Goal: Task Accomplishment & Management: Manage account settings

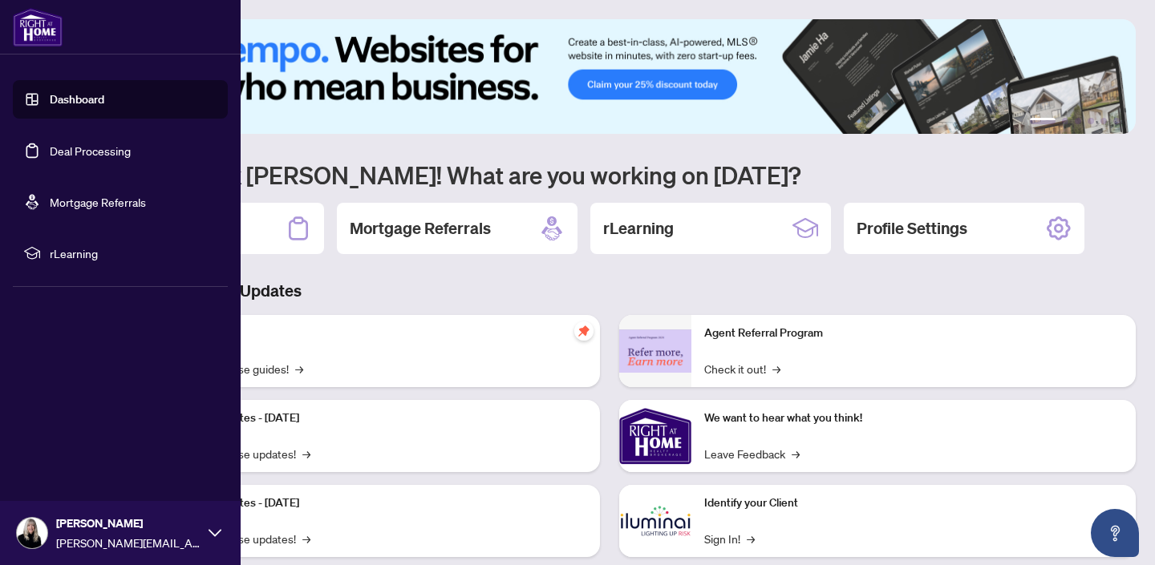
click at [65, 152] on link "Deal Processing" at bounding box center [90, 151] width 81 height 14
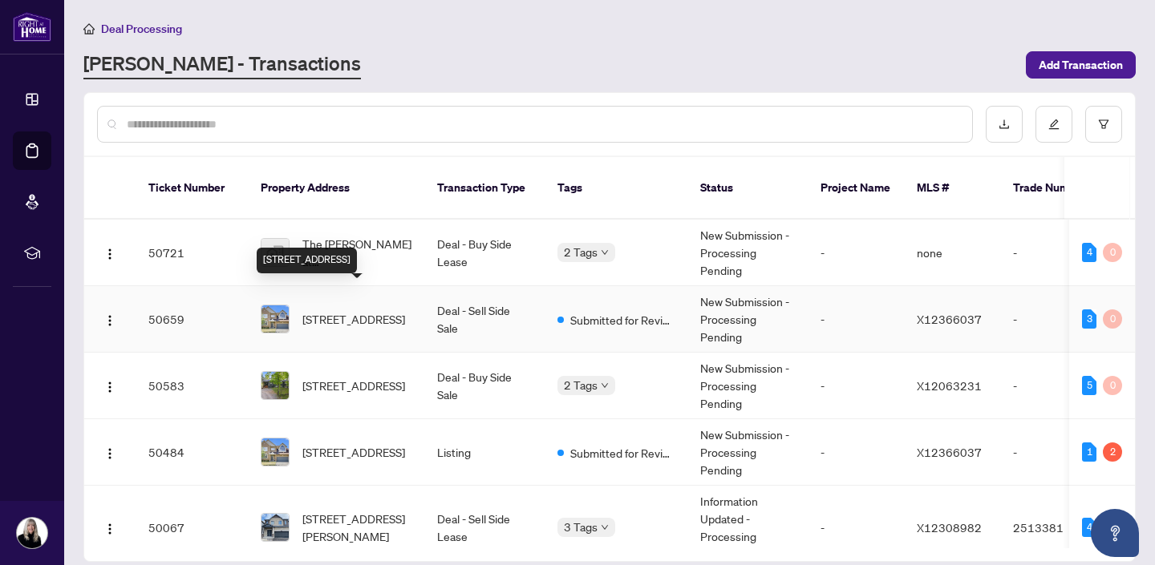
click at [341, 310] on span "[STREET_ADDRESS]" at bounding box center [353, 319] width 103 height 18
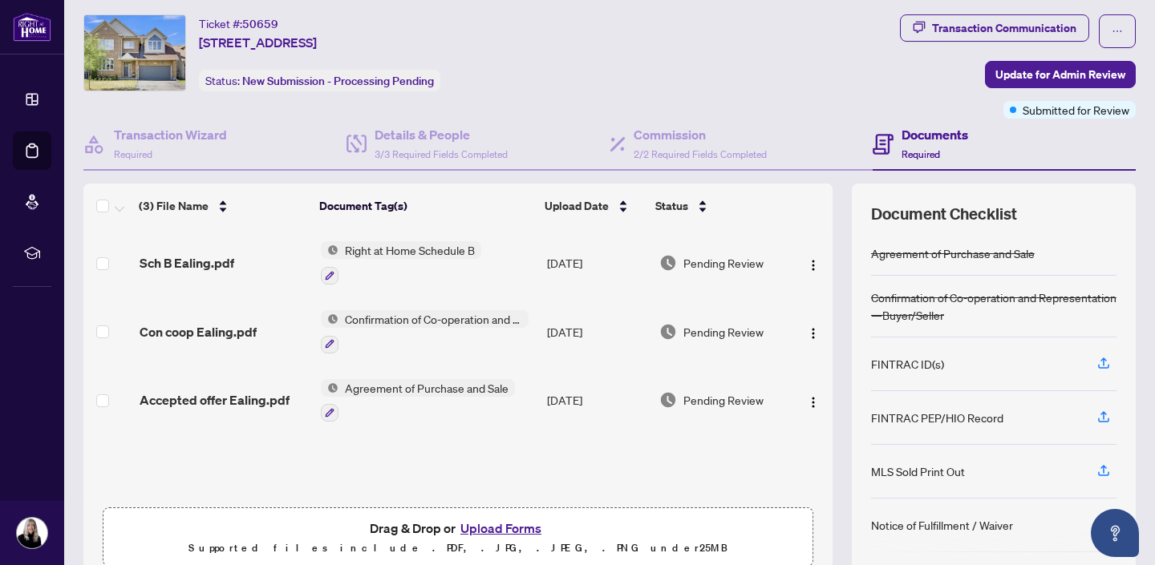
scroll to position [105, 0]
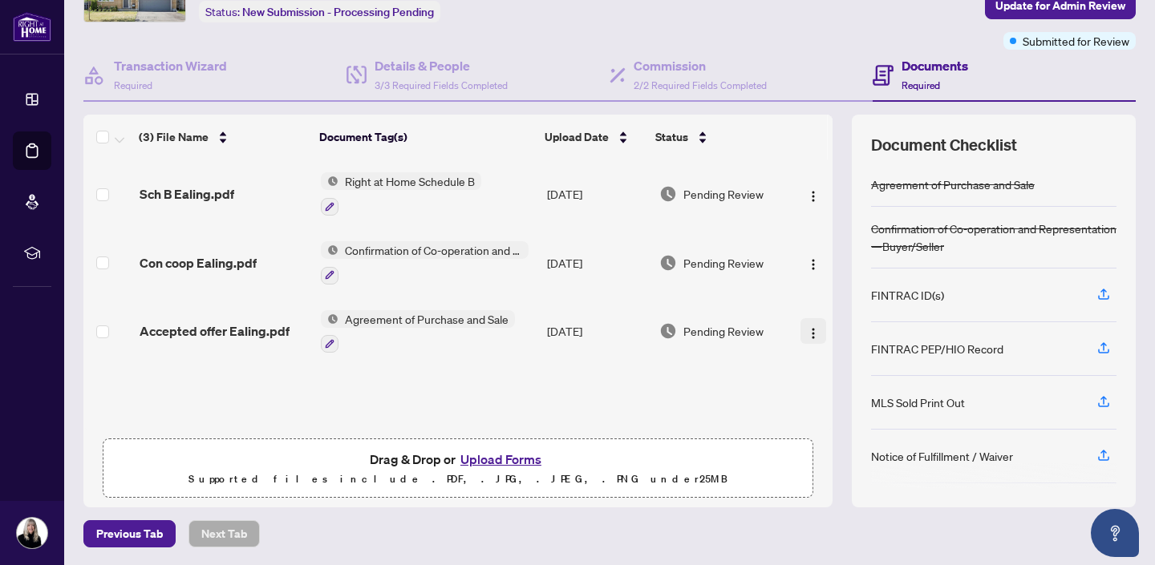
click at [807, 327] on img "button" at bounding box center [813, 333] width 13 height 13
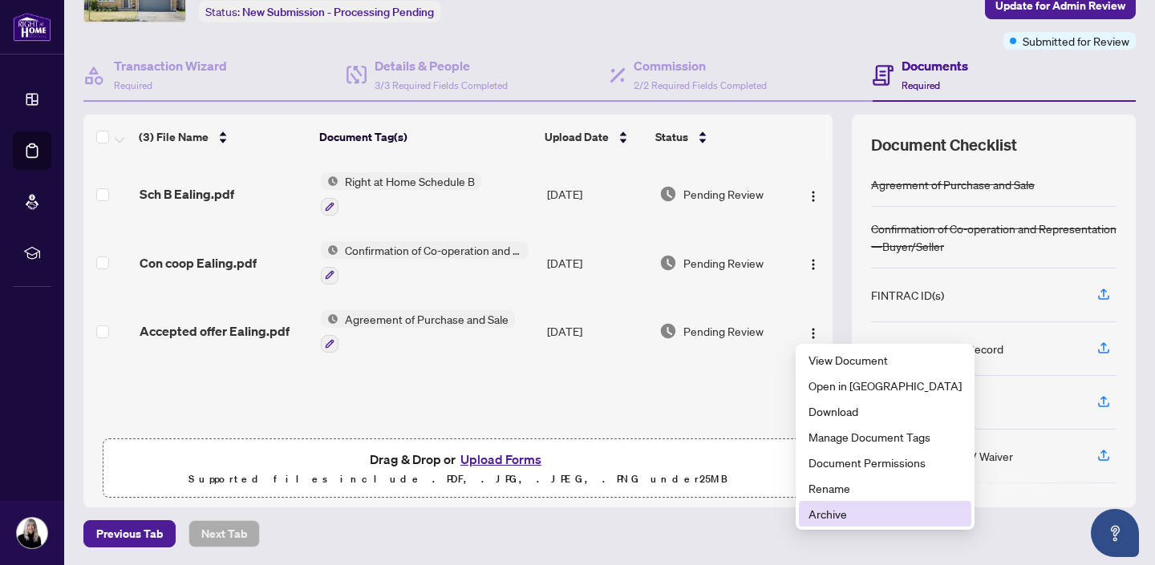
click at [832, 517] on span "Archive" at bounding box center [884, 514] width 153 height 18
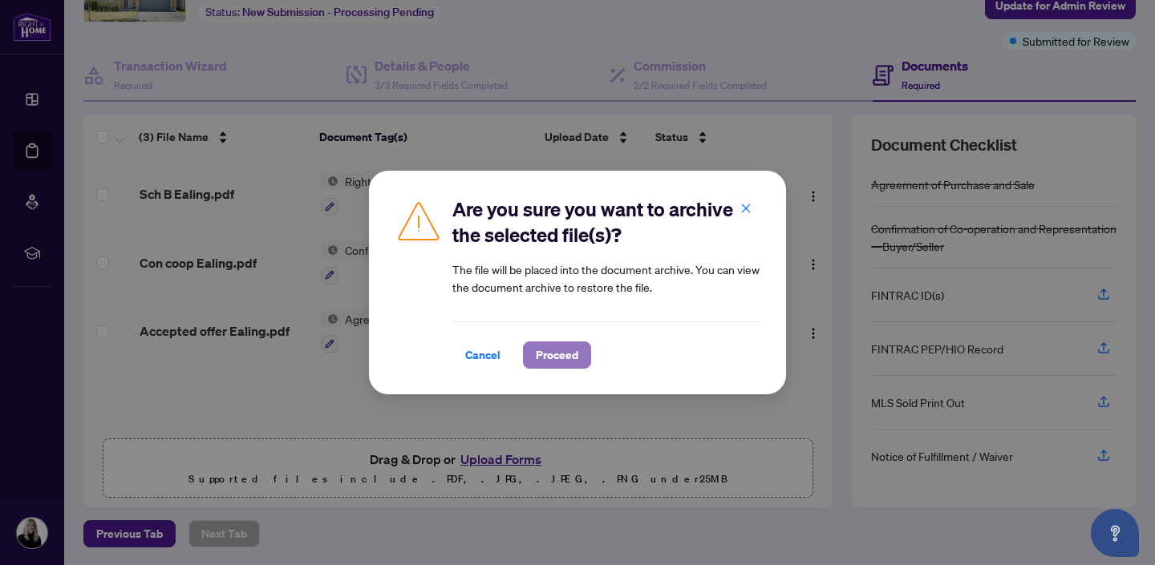
click at [567, 353] on span "Proceed" at bounding box center [557, 355] width 43 height 26
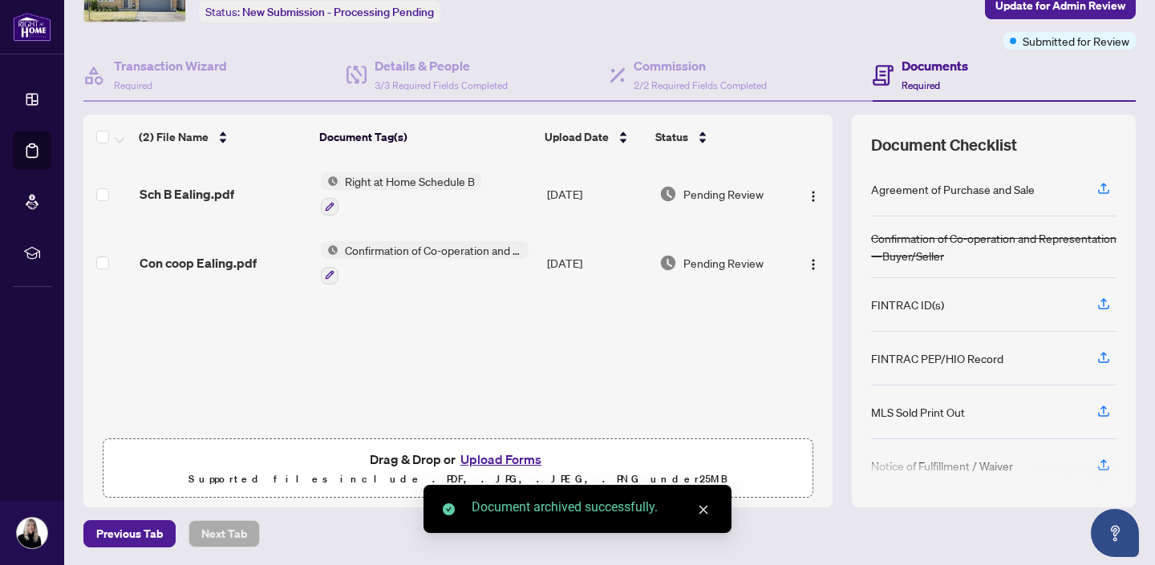
click at [496, 457] on button "Upload Forms" at bounding box center [501, 459] width 91 height 21
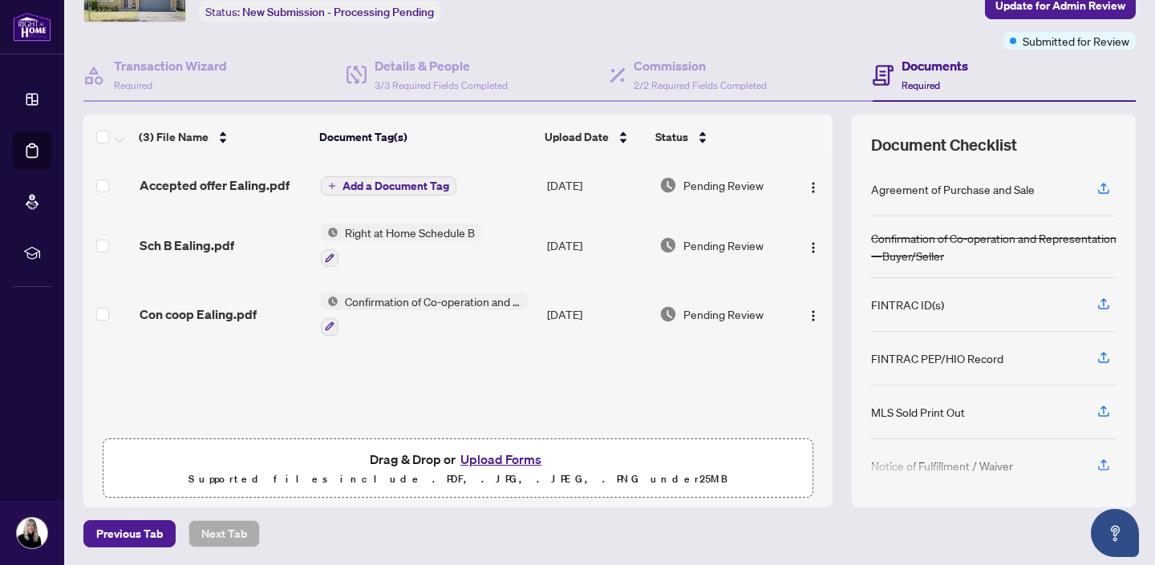
click at [384, 180] on span "Add a Document Tag" at bounding box center [395, 185] width 107 height 11
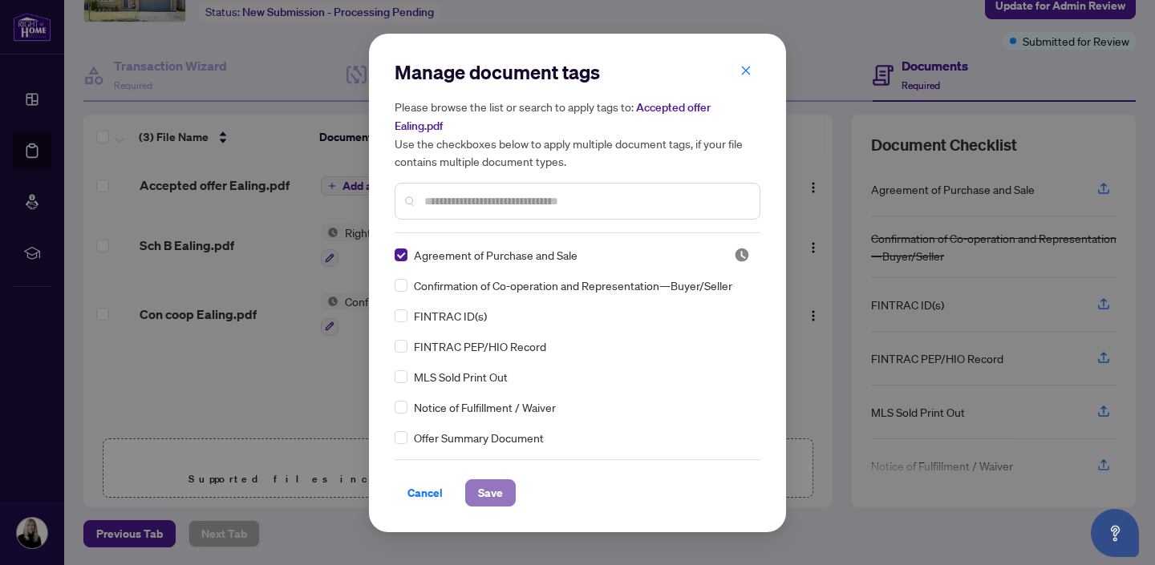
click at [492, 489] on span "Save" at bounding box center [490, 493] width 25 height 26
